Goal: Transaction & Acquisition: Purchase product/service

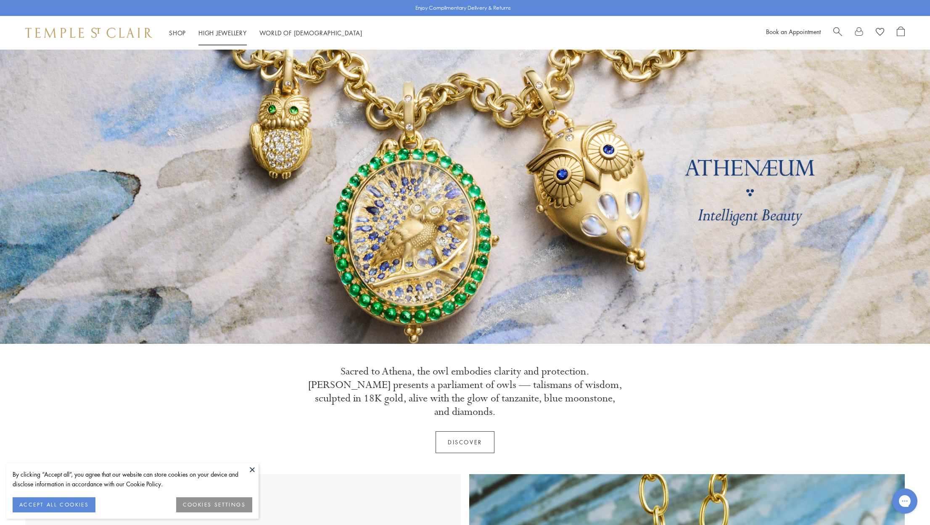
click at [226, 32] on link "High Jewellery High Jewellery" at bounding box center [222, 33] width 48 height 8
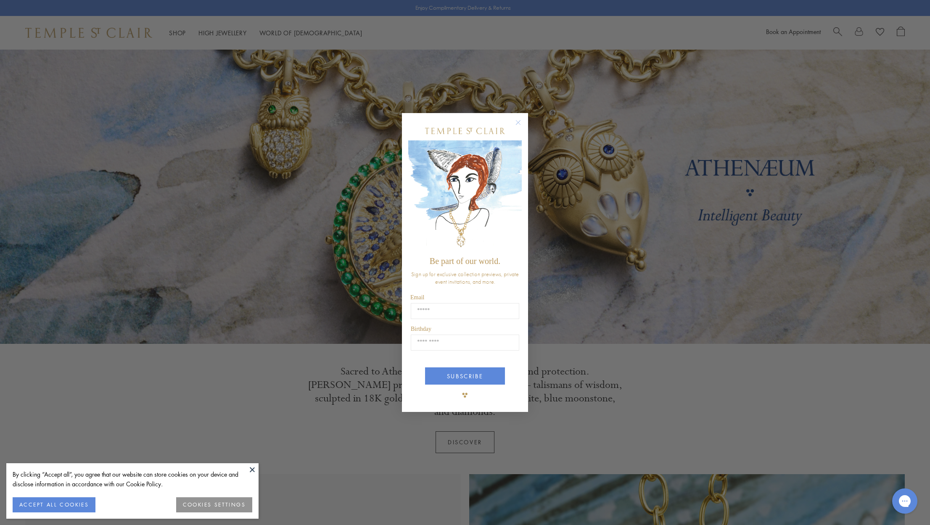
click at [178, 33] on div "Close dialog Be part of our world. Sign up for exclusive collection previews, p…" at bounding box center [465, 262] width 930 height 525
click at [178, 32] on div "Close dialog Be part of our world. Sign up for exclusive collection previews, p…" at bounding box center [465, 262] width 930 height 525
click at [516, 122] on circle "Close dialog" at bounding box center [518, 122] width 10 height 10
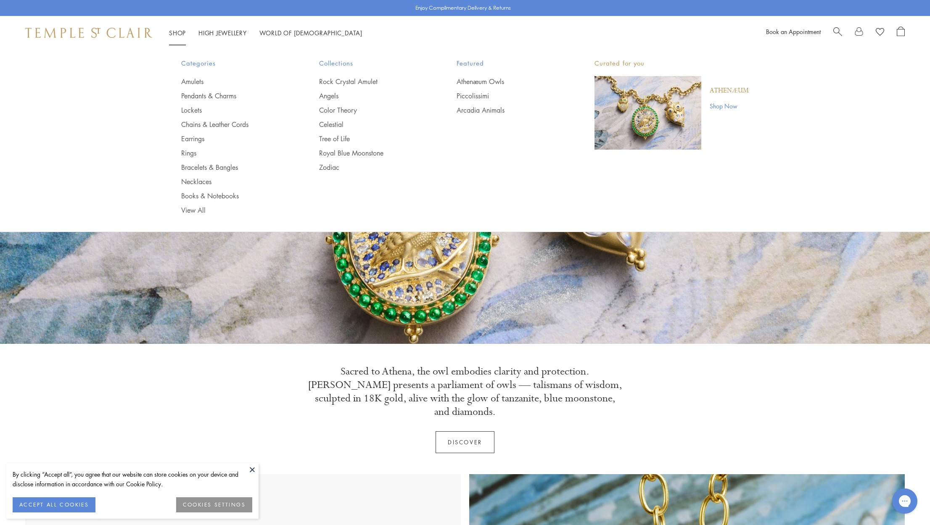
click at [177, 31] on link "Shop Shop" at bounding box center [177, 33] width 17 height 8
click at [192, 137] on link "Earrings" at bounding box center [233, 138] width 104 height 9
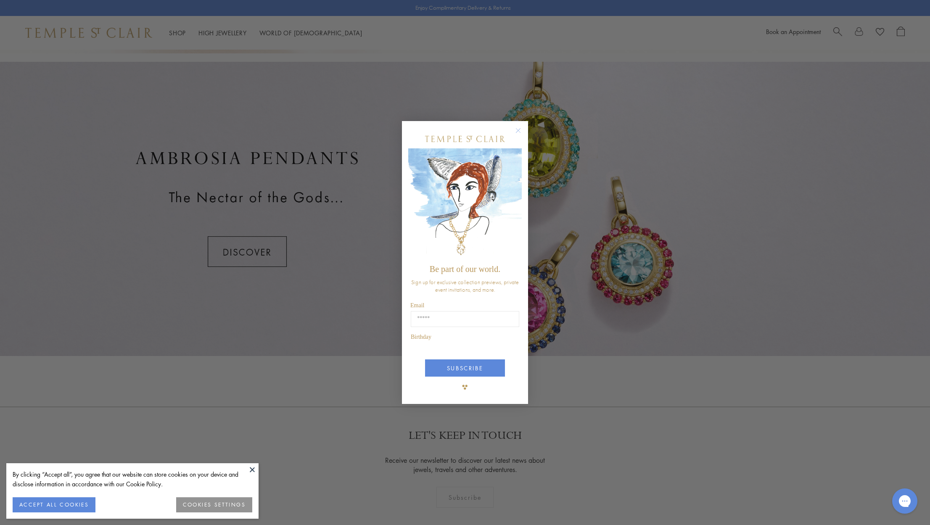
scroll to position [467, 0]
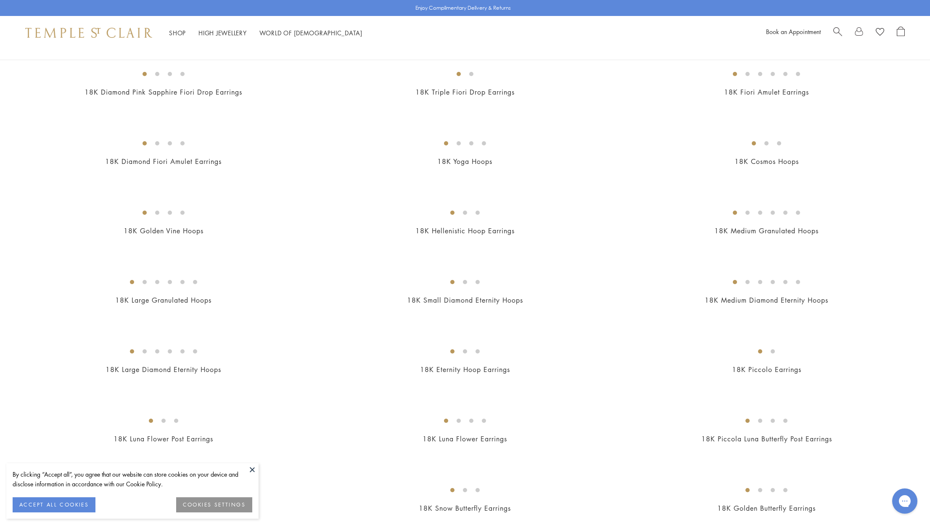
scroll to position [715, 0]
click at [0, 0] on img at bounding box center [0, 0] width 0 height 0
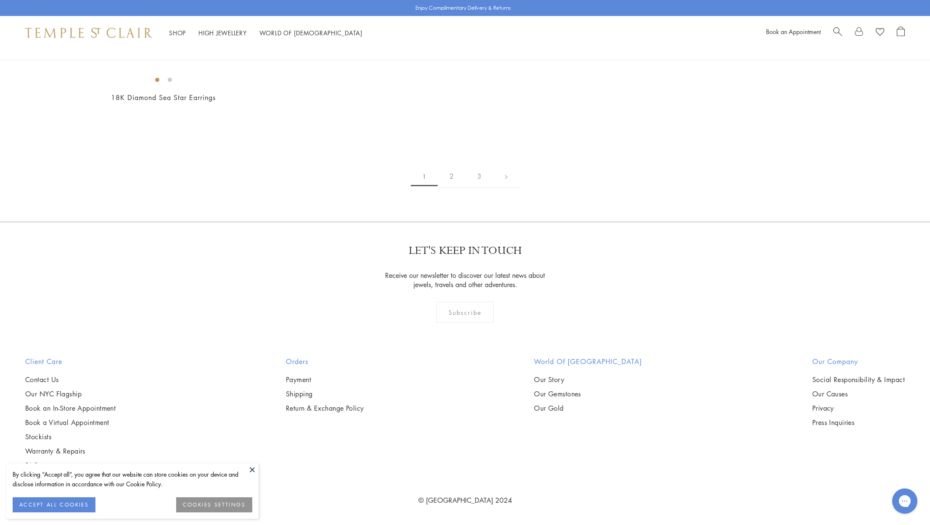
scroll to position [6074, 0]
click at [454, 188] on link "2" at bounding box center [452, 176] width 28 height 23
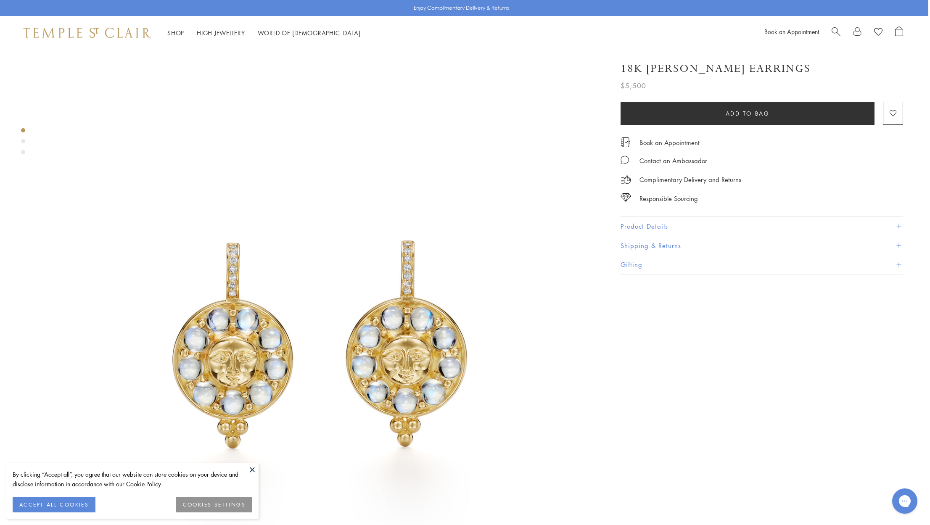
scroll to position [9, 2]
click at [654, 221] on button "Product Details" at bounding box center [761, 226] width 282 height 19
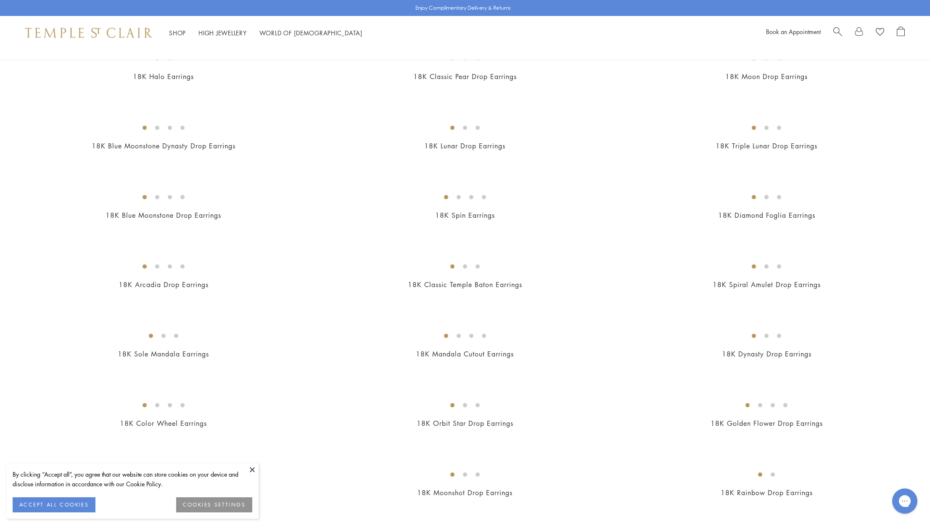
scroll to position [730, 0]
click at [0, 0] on img at bounding box center [0, 0] width 0 height 0
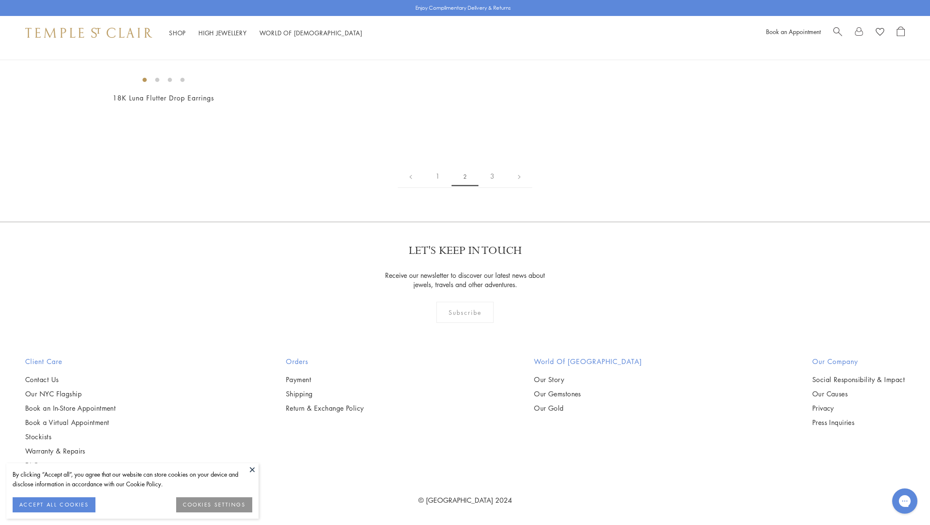
scroll to position [3842, 0]
click at [0, 0] on img at bounding box center [0, 0] width 0 height 0
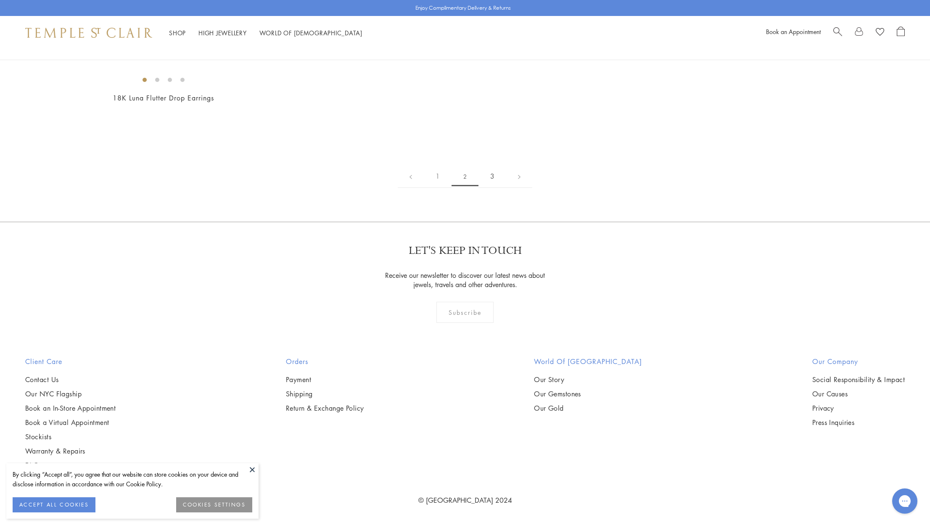
click at [491, 188] on link "3" at bounding box center [492, 176] width 28 height 23
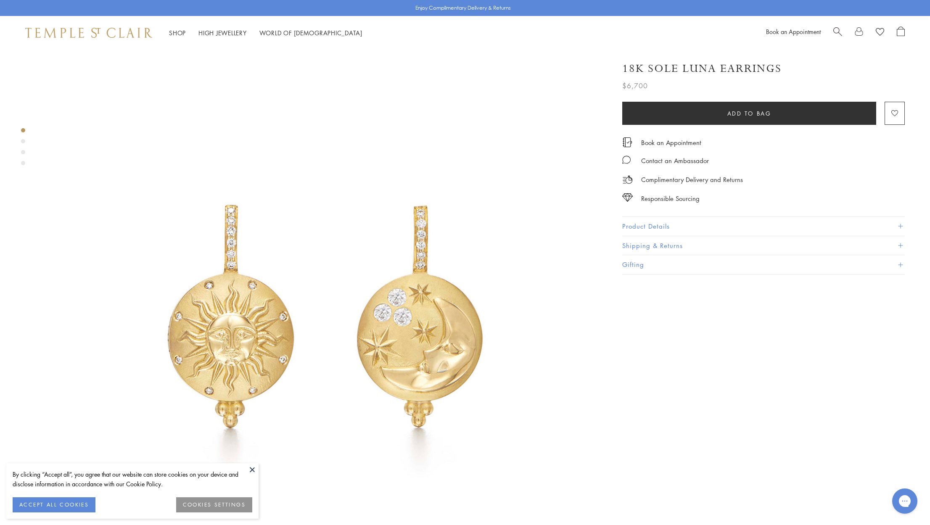
click at [655, 223] on button "Product Details" at bounding box center [763, 226] width 282 height 19
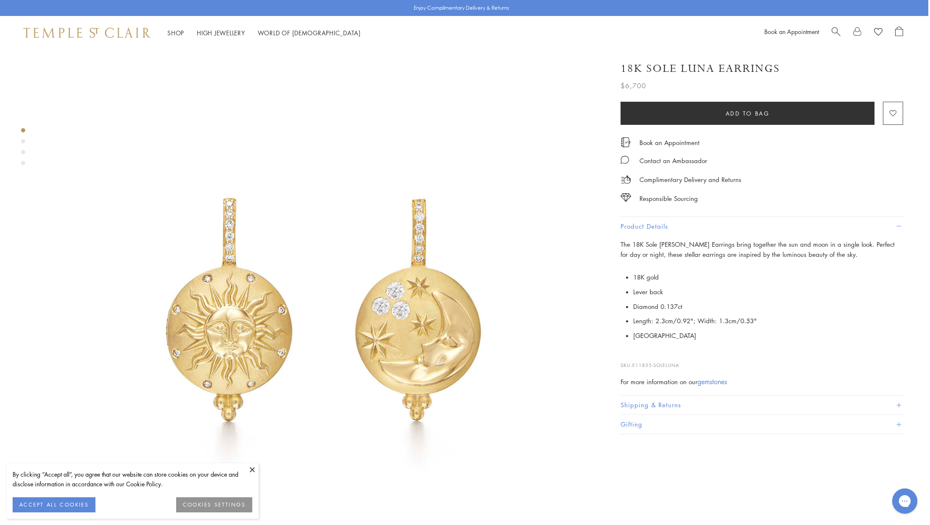
scroll to position [7, 2]
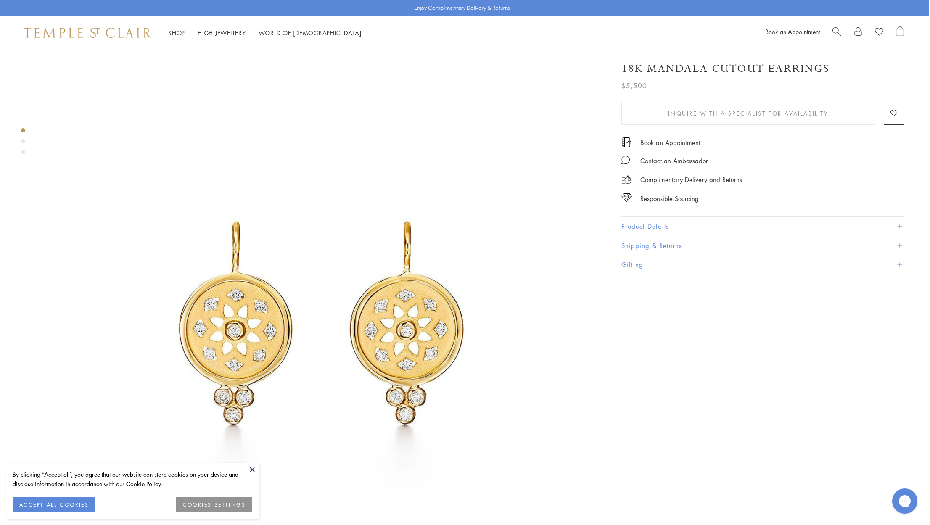
scroll to position [0, 1]
click at [639, 225] on button "Product Details" at bounding box center [762, 226] width 282 height 19
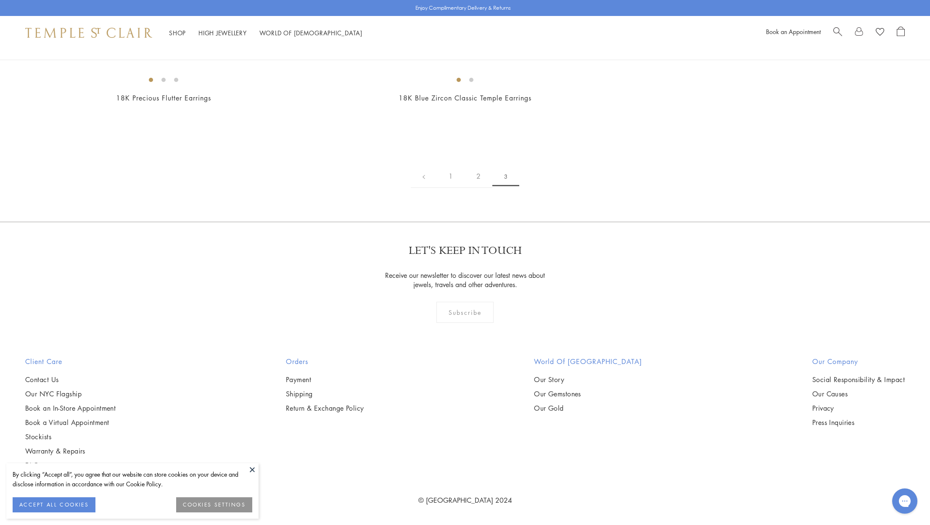
scroll to position [214, 0]
